Goal: Entertainment & Leisure: Browse casually

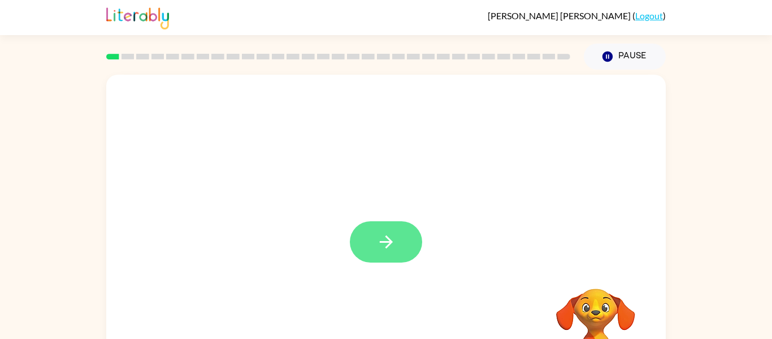
click at [390, 241] on icon "button" at bounding box center [385, 241] width 13 height 13
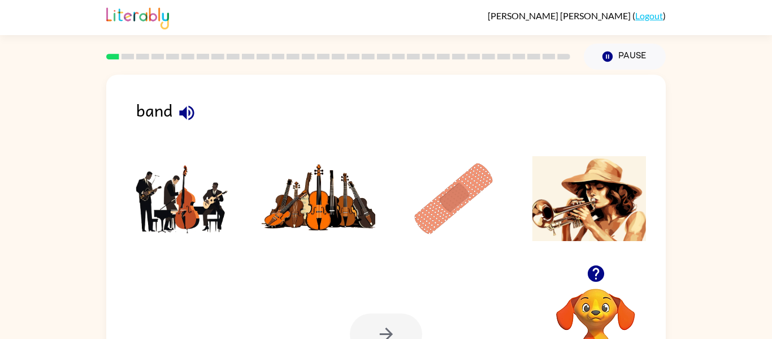
click at [181, 204] on img at bounding box center [183, 198] width 114 height 85
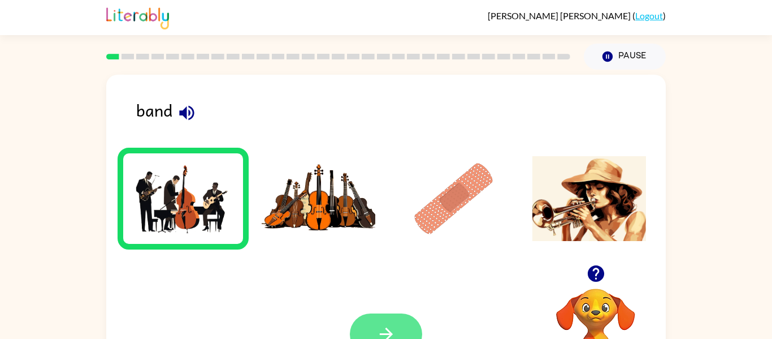
click at [391, 332] on icon "button" at bounding box center [385, 333] width 13 height 13
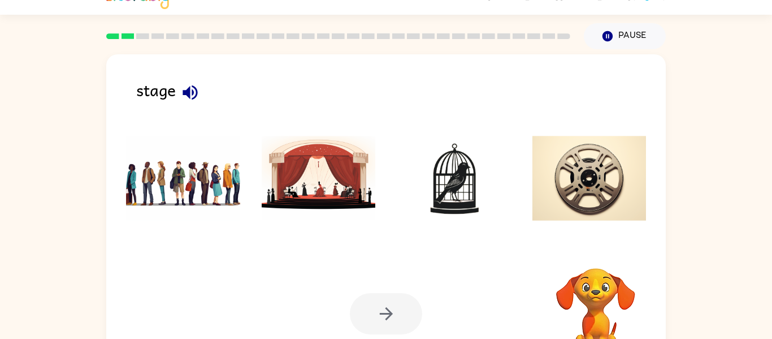
scroll to position [23, 0]
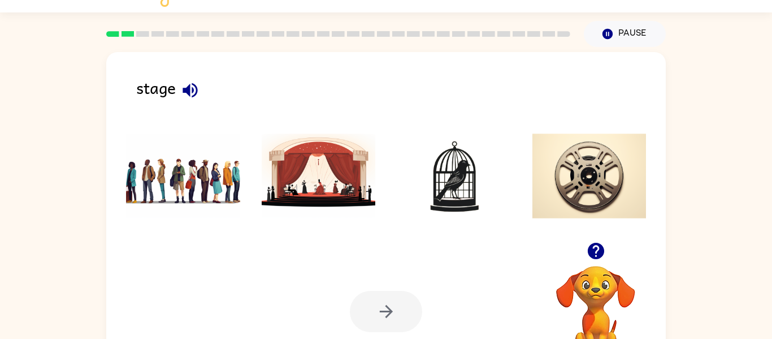
click at [320, 168] on img at bounding box center [319, 175] width 114 height 85
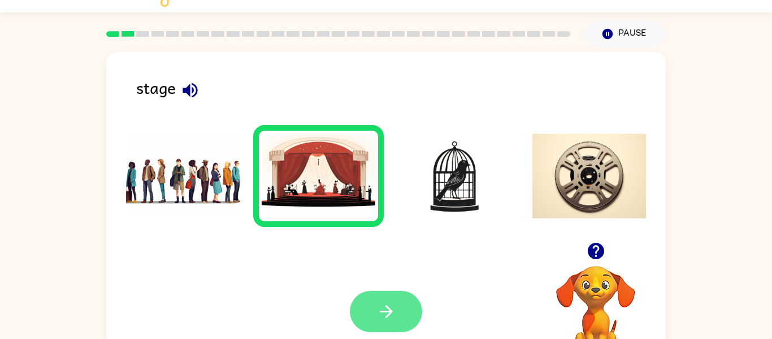
click at [391, 299] on button "button" at bounding box center [386, 311] width 72 height 41
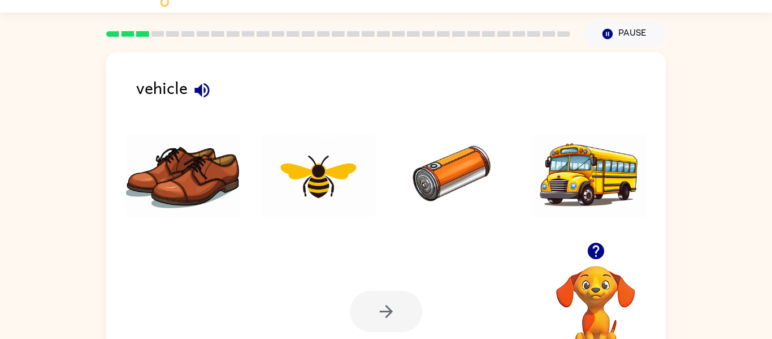
click at [576, 188] on img at bounding box center [590, 175] width 114 height 85
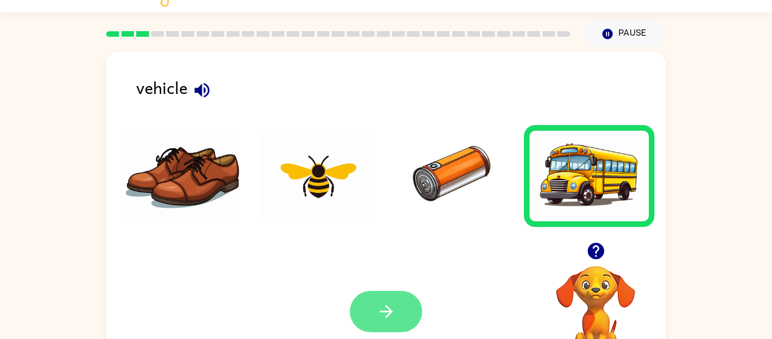
click at [378, 313] on icon "button" at bounding box center [387, 311] width 20 height 20
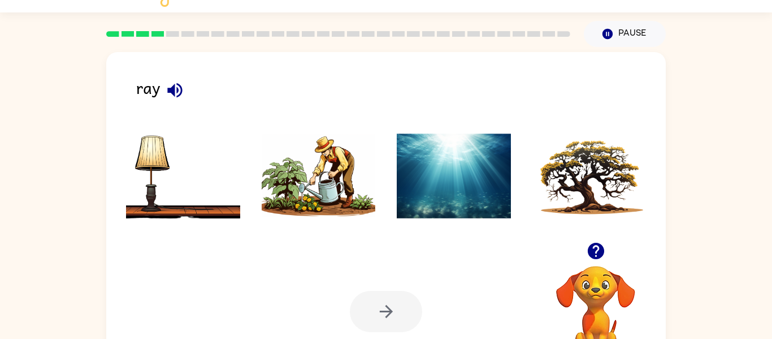
click at [180, 88] on icon "button" at bounding box center [174, 90] width 15 height 15
click at [562, 195] on img at bounding box center [590, 175] width 114 height 85
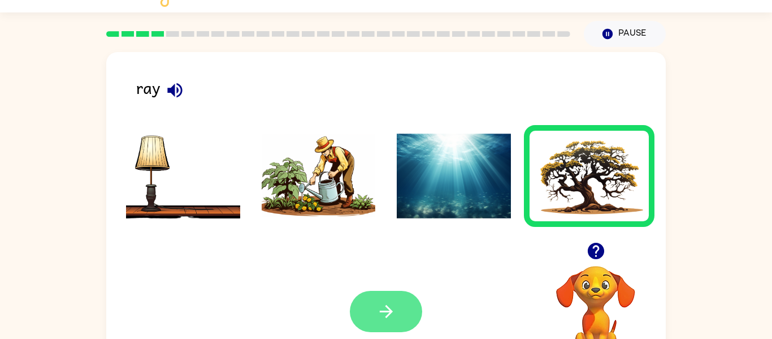
click at [365, 306] on button "button" at bounding box center [386, 311] width 72 height 41
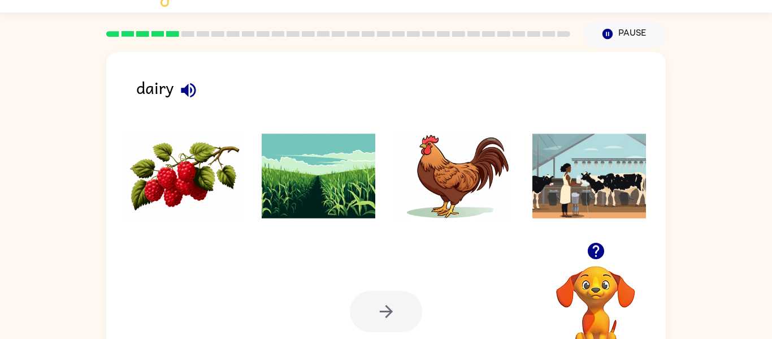
click at [208, 192] on img at bounding box center [183, 175] width 114 height 85
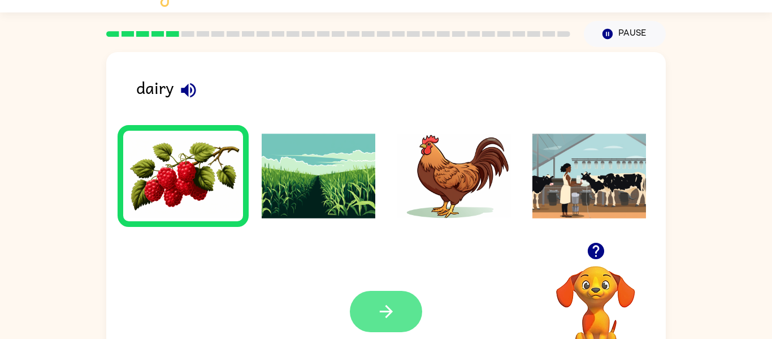
click at [383, 314] on icon "button" at bounding box center [387, 311] width 20 height 20
